Goal: Navigation & Orientation: Find specific page/section

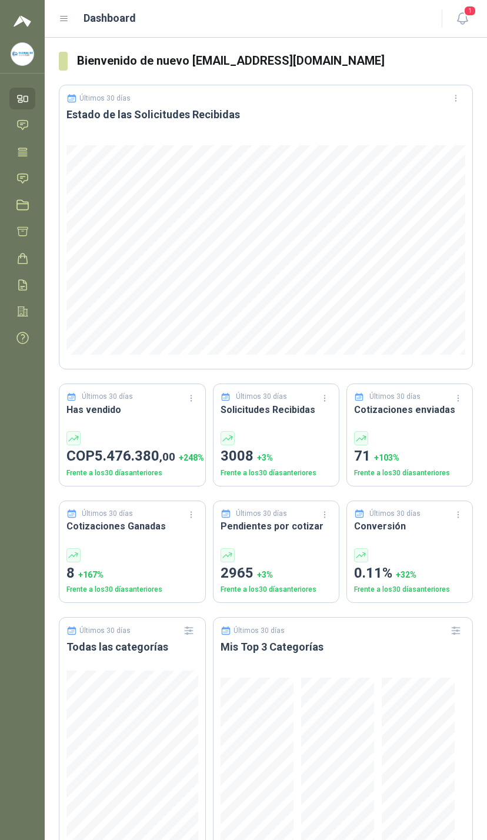
click at [469, 12] on span "1" at bounding box center [470, 10] width 13 height 11
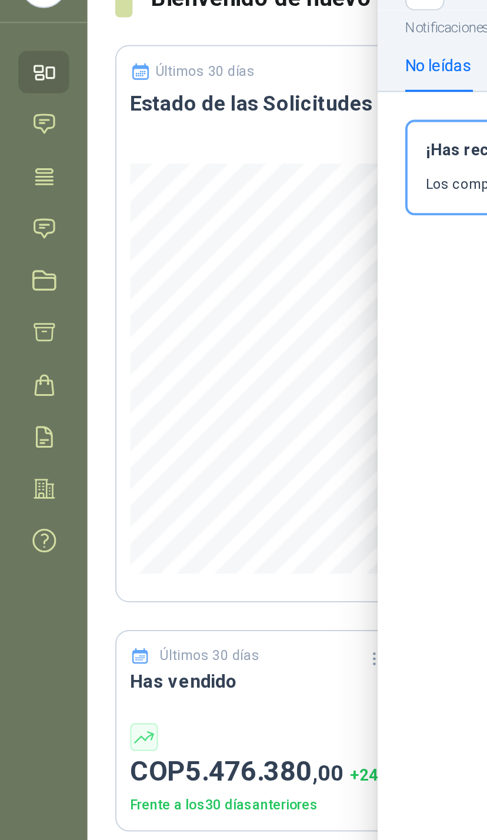
click at [28, 174] on icon at bounding box center [23, 178] width 10 height 9
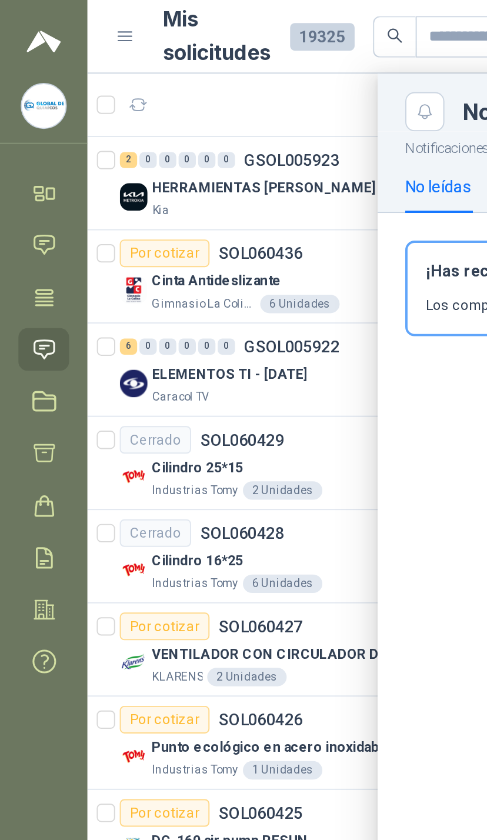
click at [171, 104] on div at bounding box center [266, 439] width 443 height 803
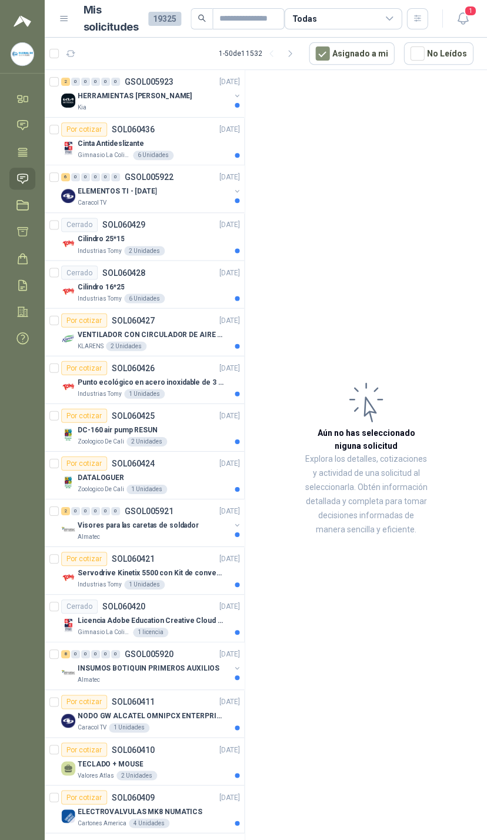
click at [217, 101] on div "HERRAMIENTAS [PERSON_NAME]" at bounding box center [154, 96] width 152 height 14
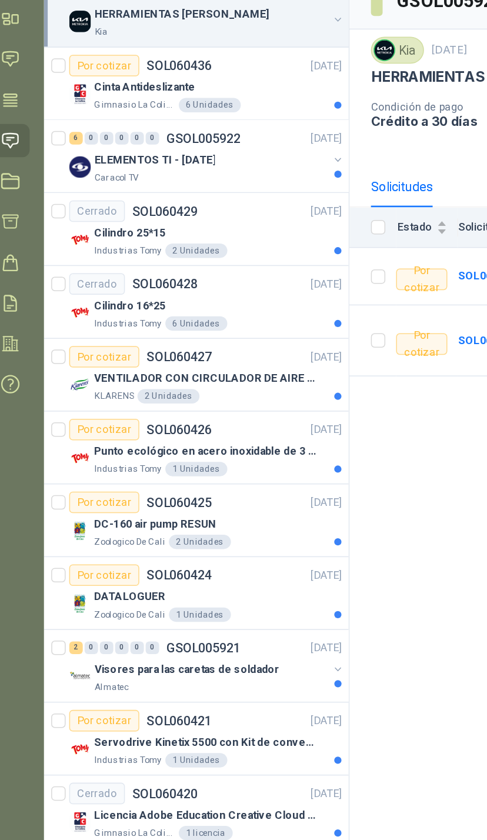
click at [213, 184] on div "ELEMENTOS TI - [DATE]" at bounding box center [154, 191] width 152 height 14
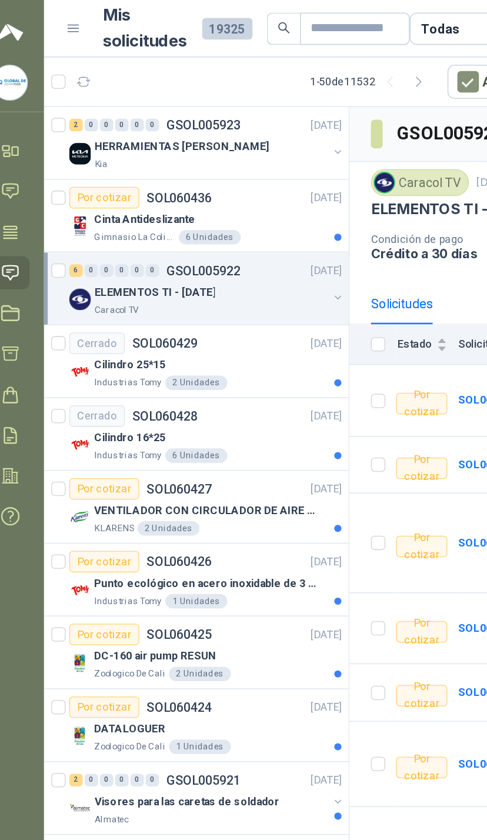
click at [212, 197] on div "ELEMENTOS TI - [DATE]" at bounding box center [154, 191] width 152 height 14
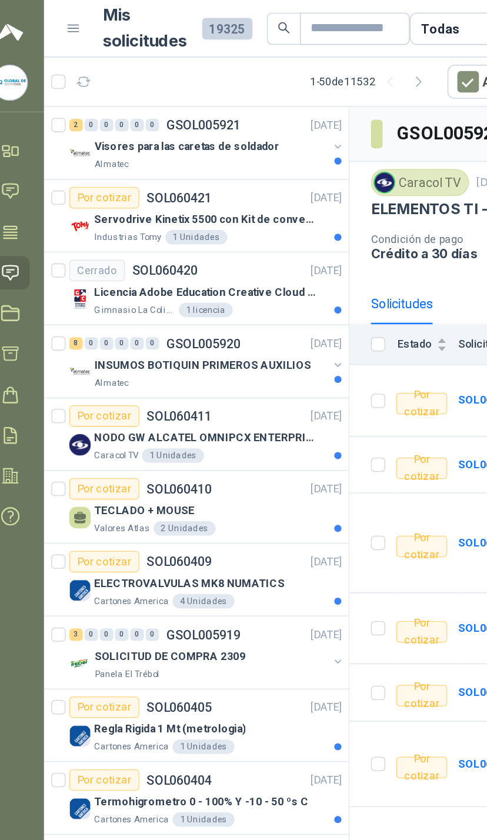
scroll to position [716, 0]
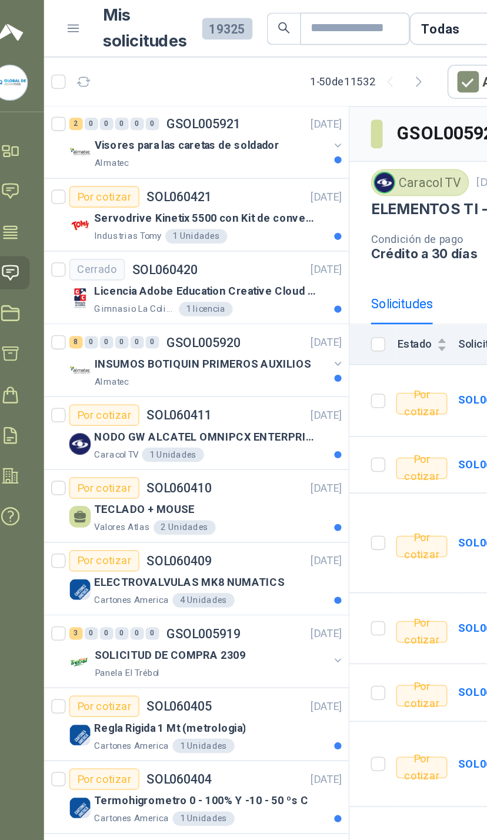
click at [214, 245] on div "INSUMOS BOTIQUIN PRIMEROS AUXILIOS Almatec" at bounding box center [151, 243] width 181 height 24
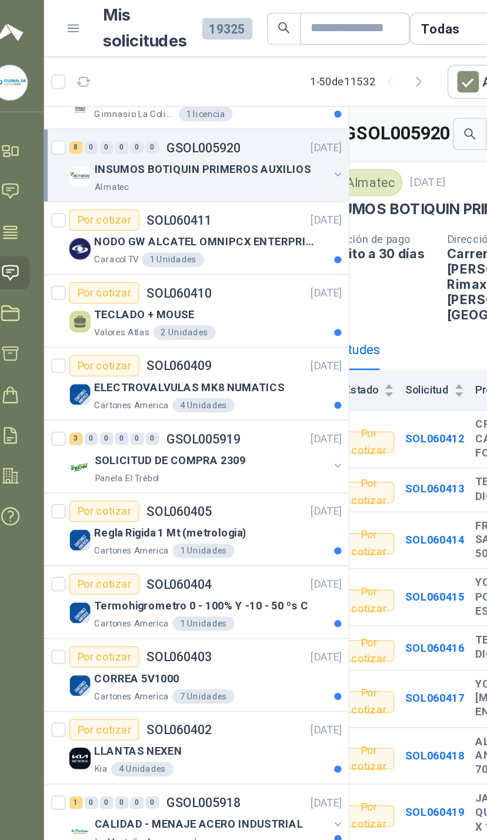
scroll to position [846, 0]
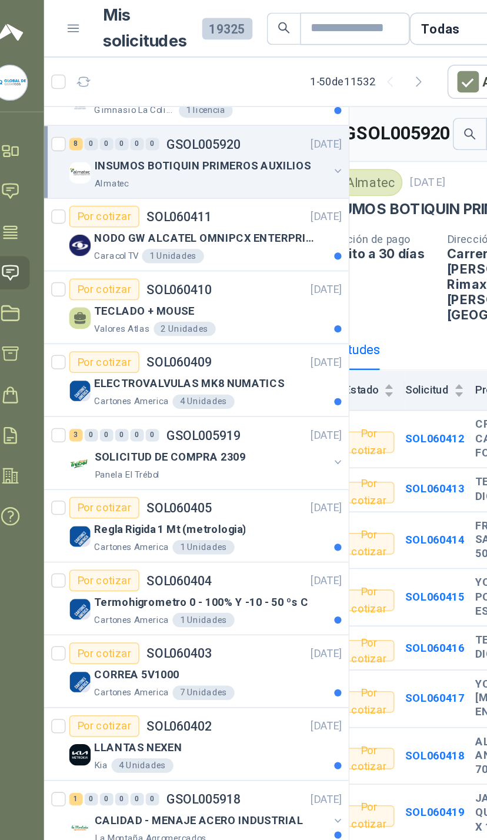
click at [214, 304] on div "SOLICITUD DE COMPRA 2309" at bounding box center [154, 299] width 152 height 14
